Goal: Find specific page/section: Find specific page/section

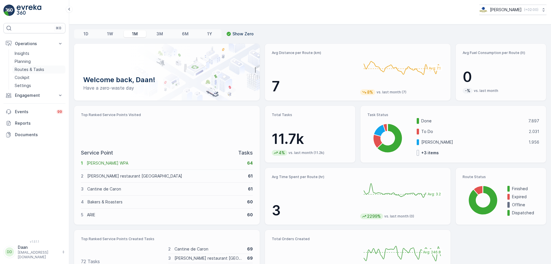
click at [21, 71] on p "Routes & Tasks" at bounding box center [30, 70] width 30 height 6
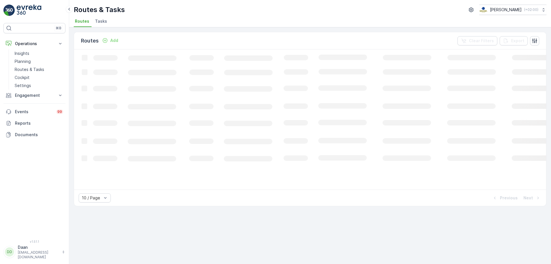
click at [98, 23] on span "Tasks" at bounding box center [101, 21] width 12 height 6
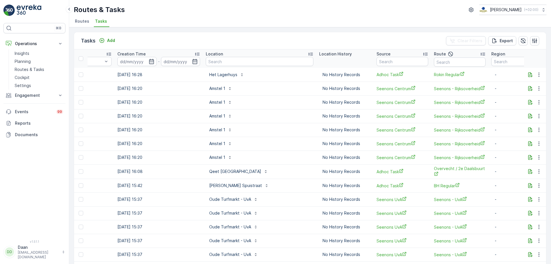
scroll to position [0, 465]
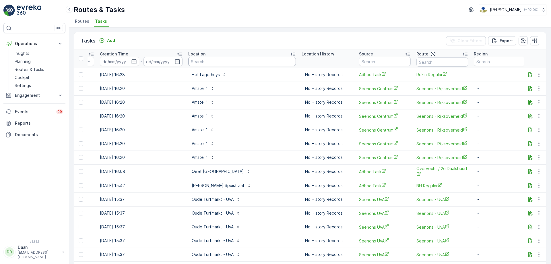
click at [241, 61] on input "text" at bounding box center [242, 61] width 108 height 9
type input "conscious"
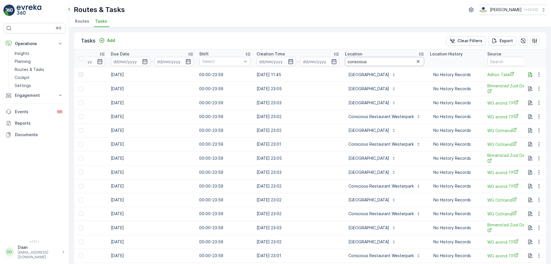
click at [366, 57] on div "Location" at bounding box center [384, 54] width 79 height 6
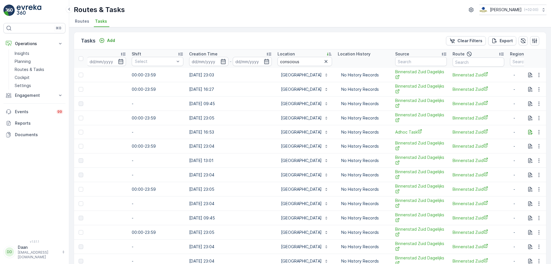
scroll to position [0, 421]
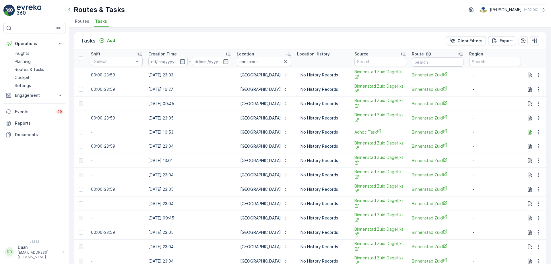
click at [270, 64] on input "conscious" at bounding box center [264, 61] width 55 height 9
type input "conscious hote"
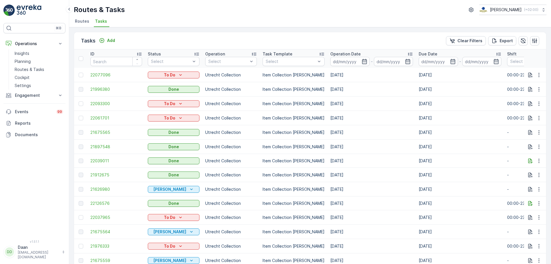
drag, startPoint x: 261, startPoint y: 100, endPoint x: 320, endPoint y: 96, distance: 59.6
drag, startPoint x: 375, startPoint y: 84, endPoint x: 413, endPoint y: 89, distance: 38.6
click at [106, 89] on span "21996380" at bounding box center [116, 89] width 52 height 6
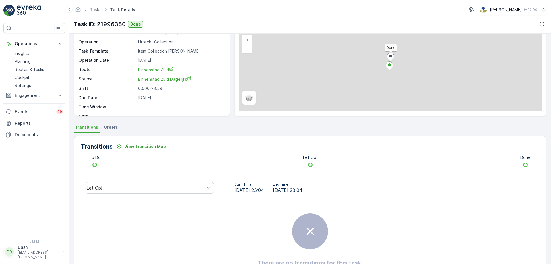
scroll to position [69, 0]
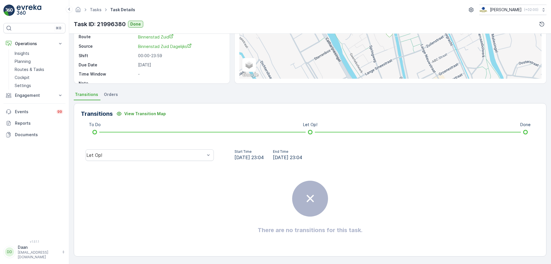
click at [199, 146] on div "Let Op!" at bounding box center [150, 155] width 138 height 18
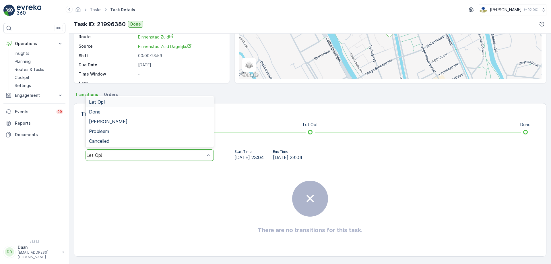
click at [199, 152] on div "Let Op!" at bounding box center [150, 154] width 128 height 11
click at [199, 111] on div "Done" at bounding box center [149, 111] width 121 height 5
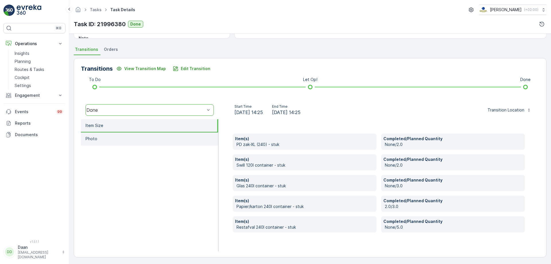
scroll to position [115, 0]
